Goal: Check status: Check status

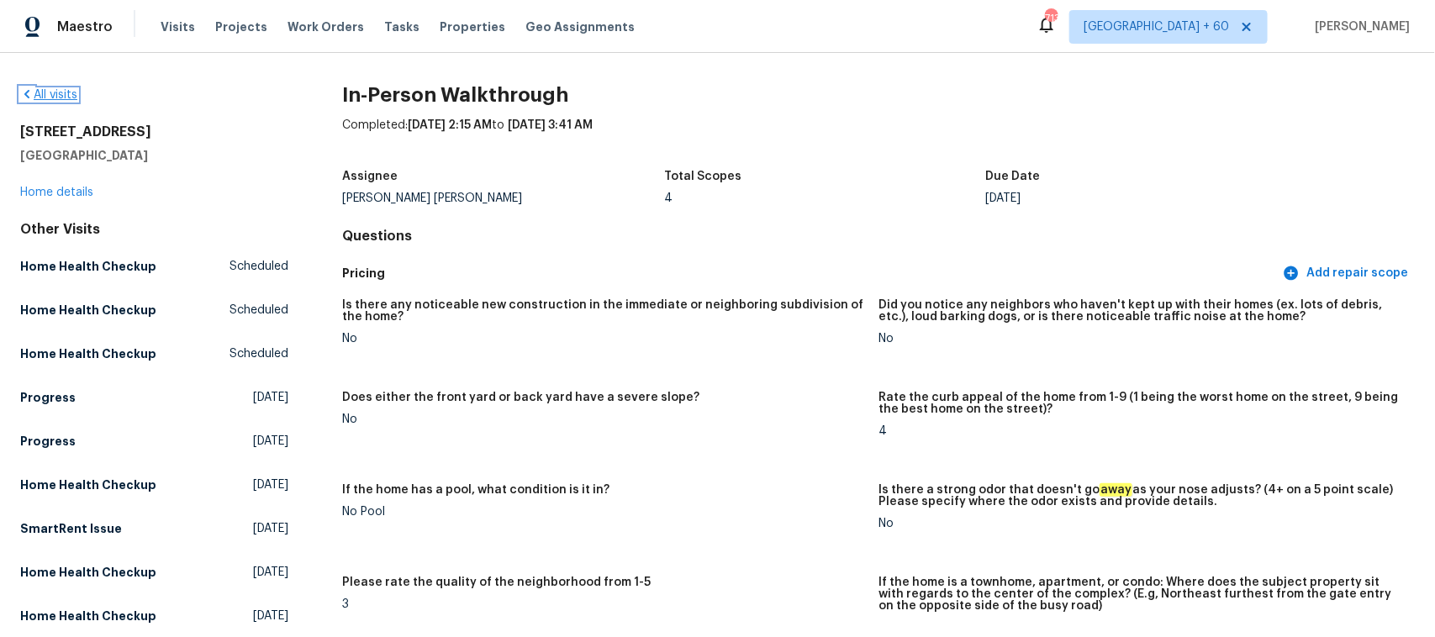
click at [57, 93] on link "All visits" at bounding box center [48, 95] width 57 height 12
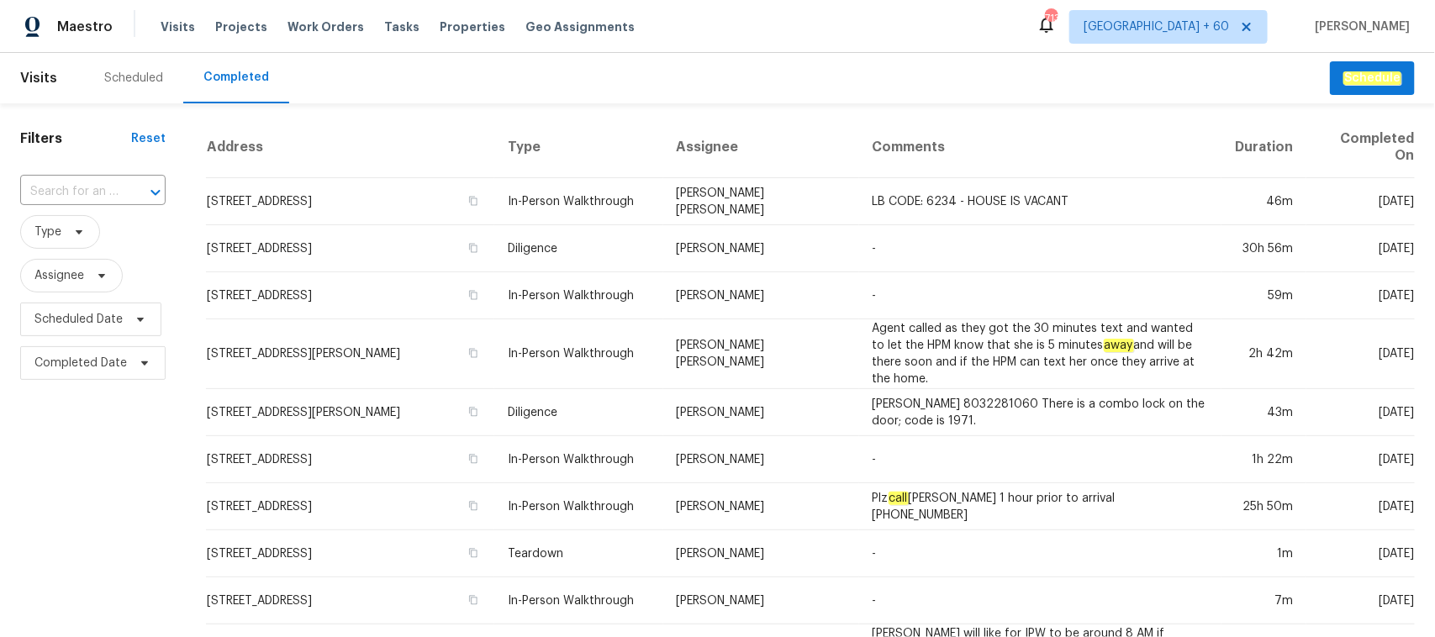
click at [122, 194] on div at bounding box center [144, 193] width 44 height 24
paste input "[STREET_ADDRESS]"
type input "[STREET_ADDRESS]"
click at [98, 229] on li "[STREET_ADDRESS]" at bounding box center [91, 229] width 144 height 28
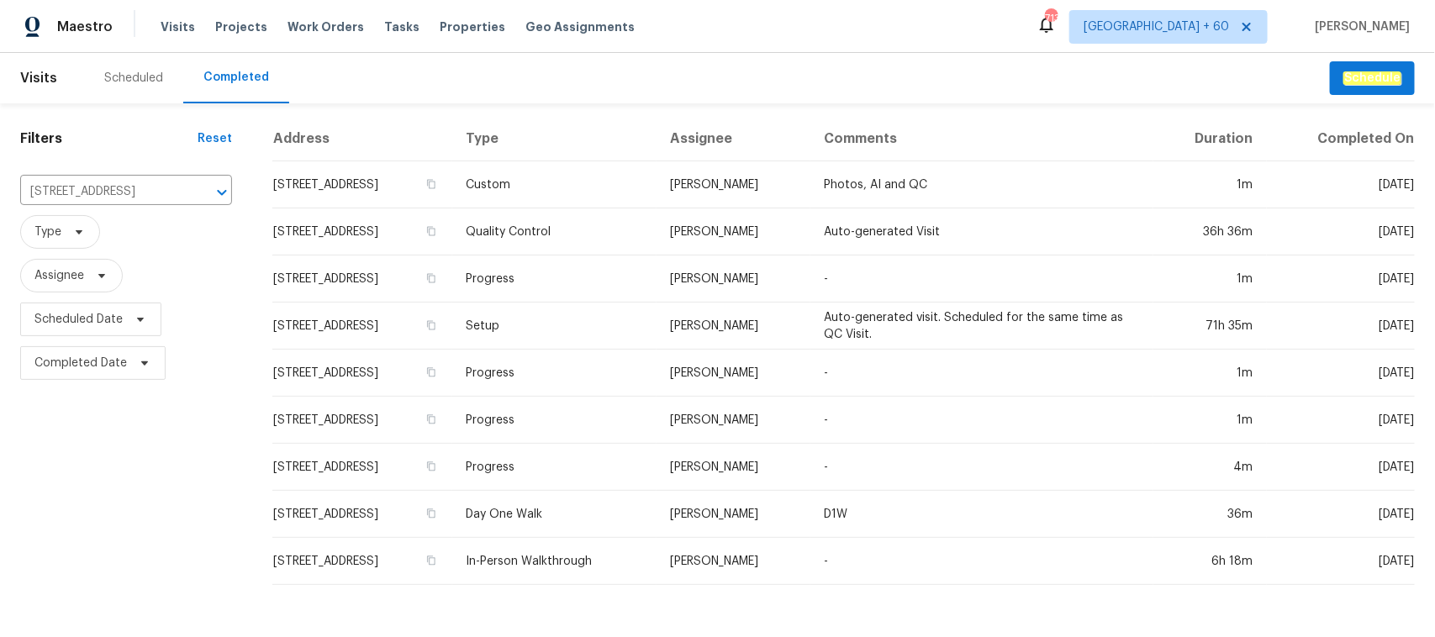
click at [588, 568] on td "In-Person Walkthrough" at bounding box center [554, 561] width 204 height 47
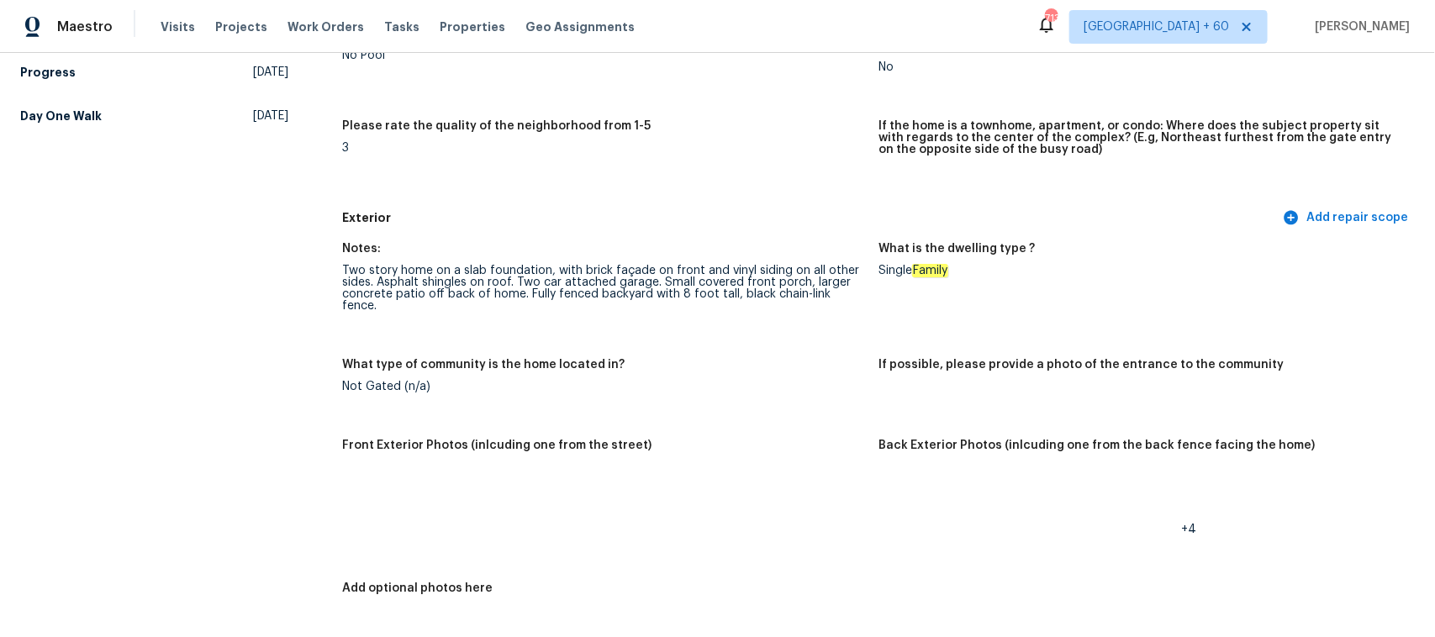
scroll to position [630, 0]
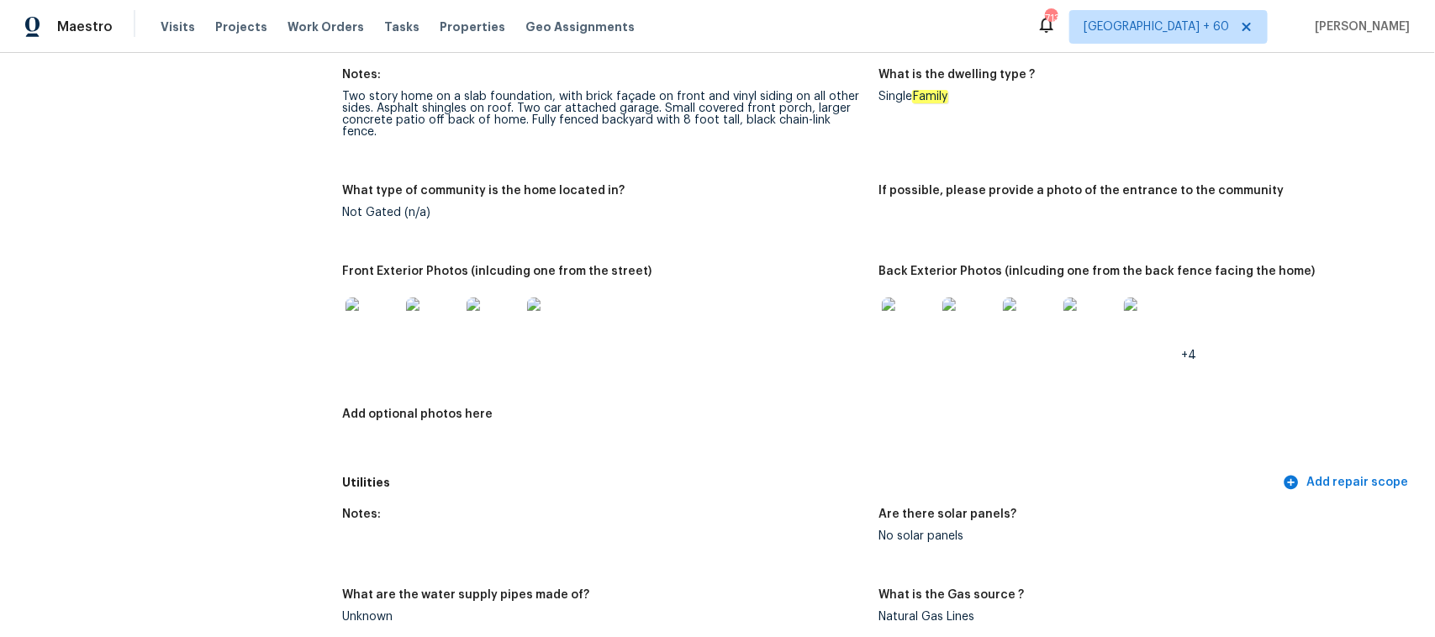
click at [908, 332] on img at bounding box center [909, 325] width 54 height 54
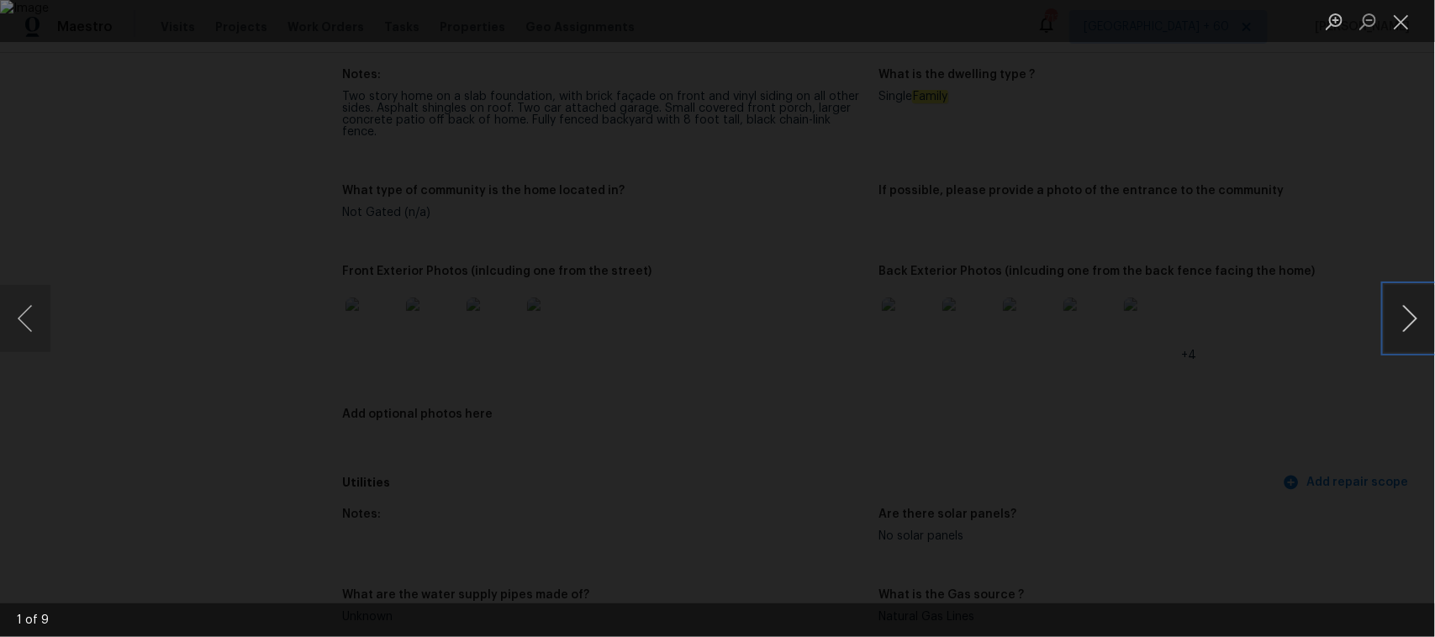
click at [1398, 317] on button "Next image" at bounding box center [1409, 318] width 50 height 67
